Goal: Task Accomplishment & Management: Complete application form

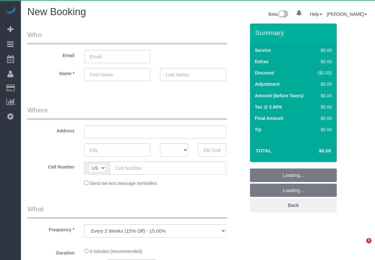
select select "number:89"
select select "number:90"
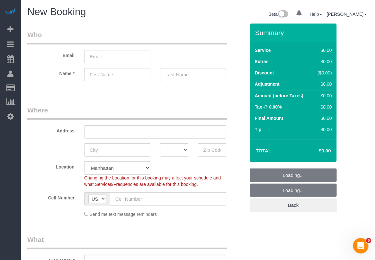
select select "object:1404"
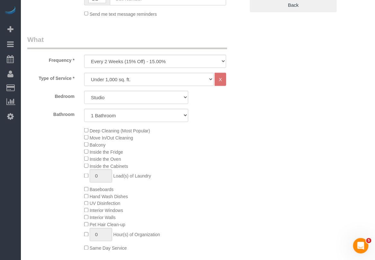
scroll to position [201, 0]
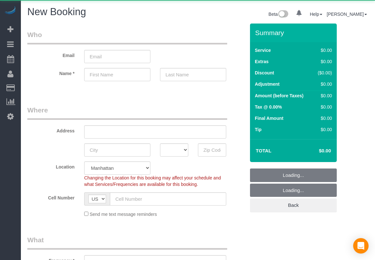
select select "number:89"
select select "number:90"
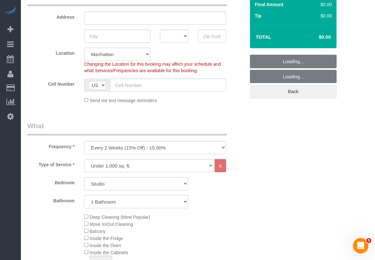
scroll to position [161, 0]
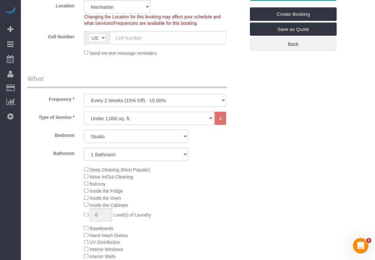
drag, startPoint x: 185, startPoint y: 99, endPoint x: 182, endPoint y: 102, distance: 3.9
click at [185, 100] on select "One Time Weekly (20% Off) - 20.00% Every 2 Weeks (15% Off) - 15.00% Every 4 Wee…" at bounding box center [155, 100] width 142 height 13
select select "object:801"
click at [84, 94] on select "One Time Weekly (20% Off) - 20.00% Every 2 Weeks (15% Off) - 15.00% Every 4 Wee…" at bounding box center [155, 100] width 142 height 13
click at [144, 117] on select "Under 1,000 sq. ft. 1,001 - 1,500 sq. ft. 1,500+ sq. ft. Custom Cleaning Office…" at bounding box center [149, 118] width 130 height 13
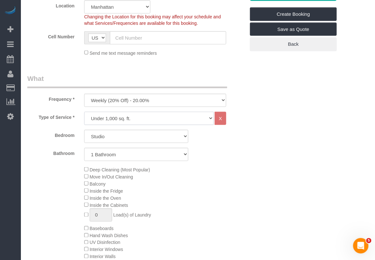
select select "308"
click at [84, 112] on select "Under 1,000 sq. ft. 1,001 - 1,500 sq. ft. 1,500+ sq. ft. Custom Cleaning Office…" at bounding box center [149, 118] width 130 height 13
select select "1"
select select "120"
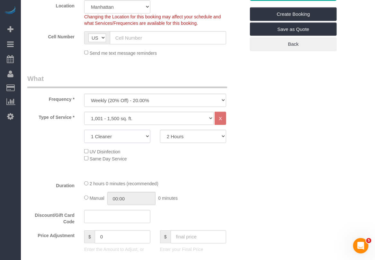
click at [147, 138] on select "1 Cleaner 2 Cleaners 3 Cleaners 4 Cleaners 5 Cleaners" at bounding box center [117, 136] width 66 height 13
click at [138, 132] on select "1 Cleaner 2 Cleaners 3 Cleaners 4 Cleaners 5 Cleaners" at bounding box center [117, 136] width 66 height 13
click at [161, 118] on select "Under 1,000 sq. ft. 1,001 - 1,500 sq. ft. 1,500+ sq. ft. Custom Cleaning Office…" at bounding box center [149, 118] width 130 height 13
select select "216"
click at [84, 112] on select "Under 1,000 sq. ft. 1,001 - 1,500 sq. ft. 1,500+ sq. ft. Custom Cleaning Office…" at bounding box center [149, 118] width 130 height 13
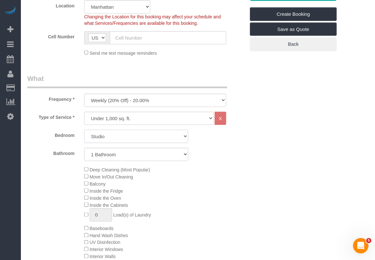
click at [123, 135] on select "Studio 1 Bedroom 2 Bedrooms 3 Bedrooms" at bounding box center [136, 136] width 104 height 13
select select "2"
click at [84, 130] on select "Studio 1 Bedroom 2 Bedrooms 3 Bedrooms" at bounding box center [136, 136] width 104 height 13
click at [118, 151] on select "1 Bathroom 2 Bathrooms" at bounding box center [136, 154] width 104 height 13
select select "2"
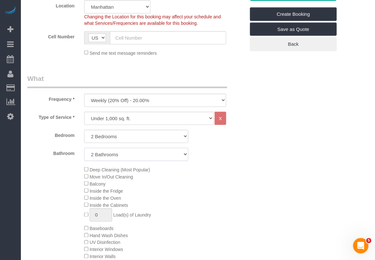
click at [84, 148] on select "1 Bathroom 2 Bathrooms" at bounding box center [136, 154] width 104 height 13
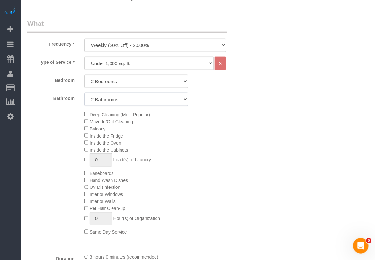
scroll to position [80, 0]
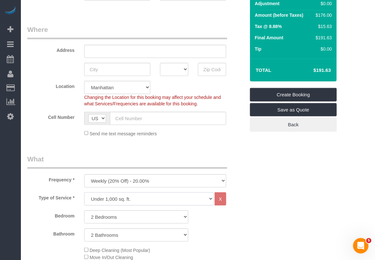
click at [179, 200] on select "Under 1,000 sq. ft. 1,001 - 1,500 sq. ft. 1,500+ sq. ft. Custom Cleaning Office…" at bounding box center [149, 198] width 130 height 13
select select "308"
click at [84, 192] on select "Under 1,000 sq. ft. 1,001 - 1,500 sq. ft. 1,500+ sq. ft. Custom Cleaning Office…" at bounding box center [149, 198] width 130 height 13
select select "1"
select select "120"
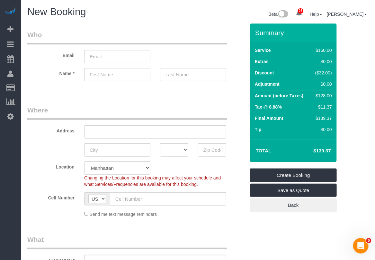
scroll to position [161, 0]
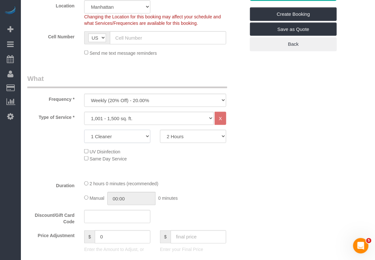
click at [142, 133] on select "1 Cleaner 2 Cleaners 3 Cleaners 4 Cleaners 5 Cleaners" at bounding box center [117, 136] width 66 height 13
click at [84, 130] on select "1 Cleaner 2 Cleaners 3 Cleaners 4 Cleaners 5 Cleaners" at bounding box center [117, 136] width 66 height 13
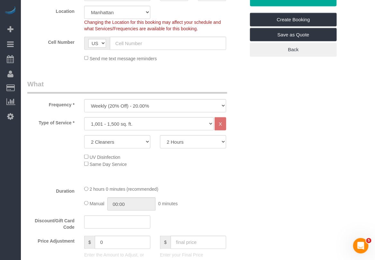
scroll to position [201, 0]
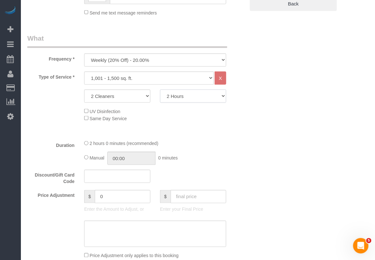
click at [213, 96] on select "2 Hours 2.5 Hours 3 Hours 3.5 Hours 4 Hours 4.5 Hours 5 Hours 5.5 Hours 6 Hours…" at bounding box center [193, 95] width 66 height 13
click at [147, 96] on select "1 Cleaner 2 Cleaners 3 Cleaners 4 Cleaners 5 Cleaners" at bounding box center [117, 95] width 66 height 13
select select "1"
click at [84, 89] on select "1 Cleaner 2 Cleaners 3 Cleaners 4 Cleaners 5 Cleaners" at bounding box center [117, 95] width 66 height 13
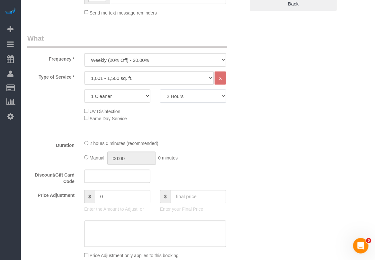
click at [200, 97] on select "2 Hours 2.5 Hours 3 Hours 3.5 Hours 4 Hours 4.5 Hours 5 Hours 5.5 Hours 6 Hours…" at bounding box center [193, 95] width 66 height 13
select select "270"
click at [160, 89] on select "2 Hours 2.5 Hours 3 Hours 3.5 Hours 4 Hours 4.5 Hours 5 Hours 5.5 Hours 6 Hours…" at bounding box center [193, 95] width 66 height 13
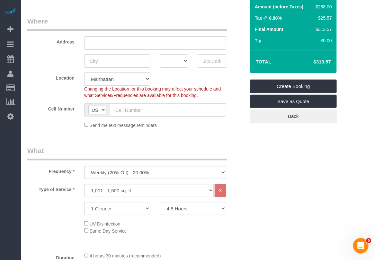
scroll to position [80, 0]
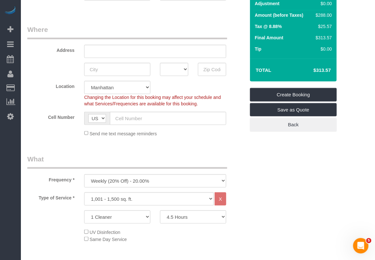
click at [184, 246] on div "Type of Service * Under 1,000 sq. ft. 1,001 - 1,500 sq. ft. 1,500+ sq. ft. Cust…" at bounding box center [136, 223] width 218 height 63
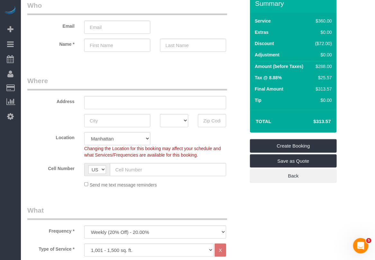
scroll to position [0, 0]
